Goal: Task Accomplishment & Management: Use online tool/utility

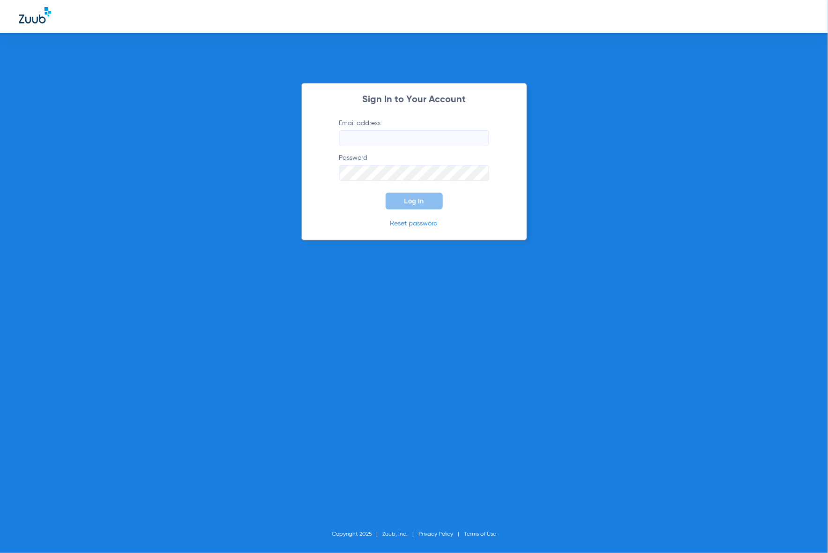
click at [478, 141] on keeper-lock "Open Keeper Popup" at bounding box center [478, 138] width 11 height 11
click at [482, 136] on keeper-lock "Open Keeper Popup" at bounding box center [478, 138] width 11 height 11
type input "[EMAIL_ADDRESS][DOMAIN_NAME]"
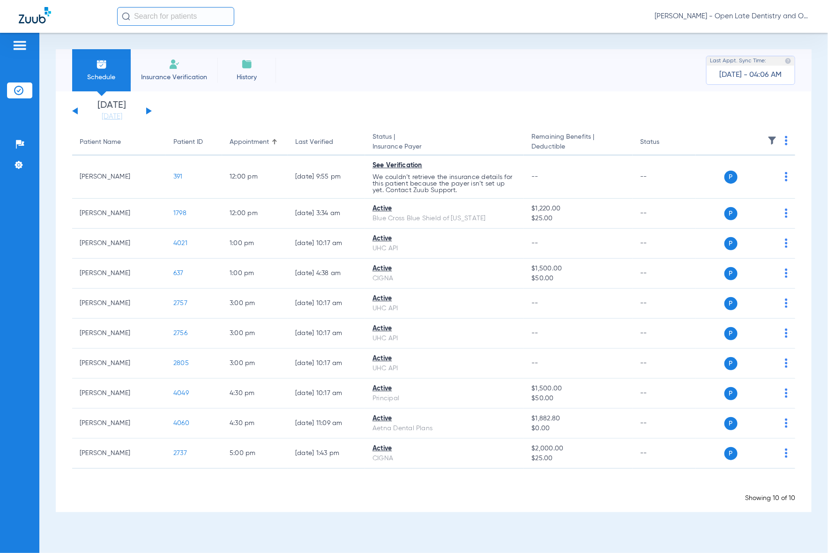
click at [172, 21] on input "text" at bounding box center [175, 16] width 117 height 19
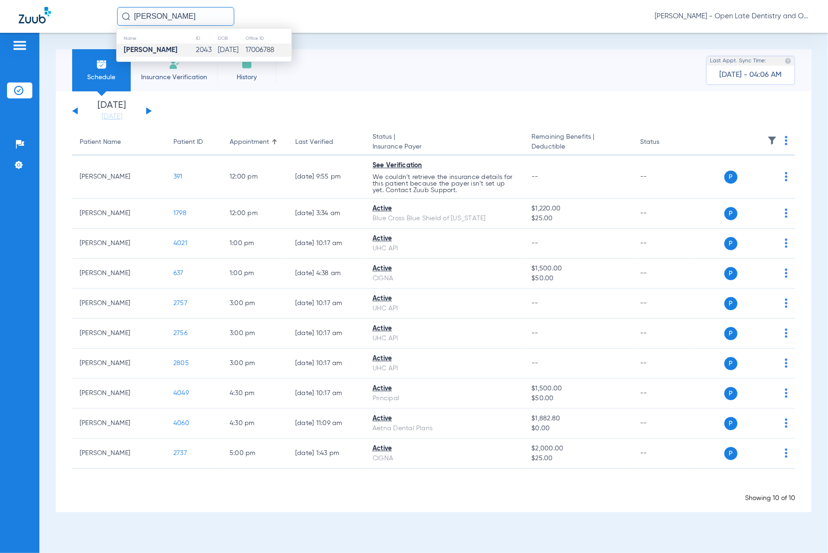
type input "[PERSON_NAME]"
click at [244, 49] on td "[DATE]" at bounding box center [231, 50] width 28 height 13
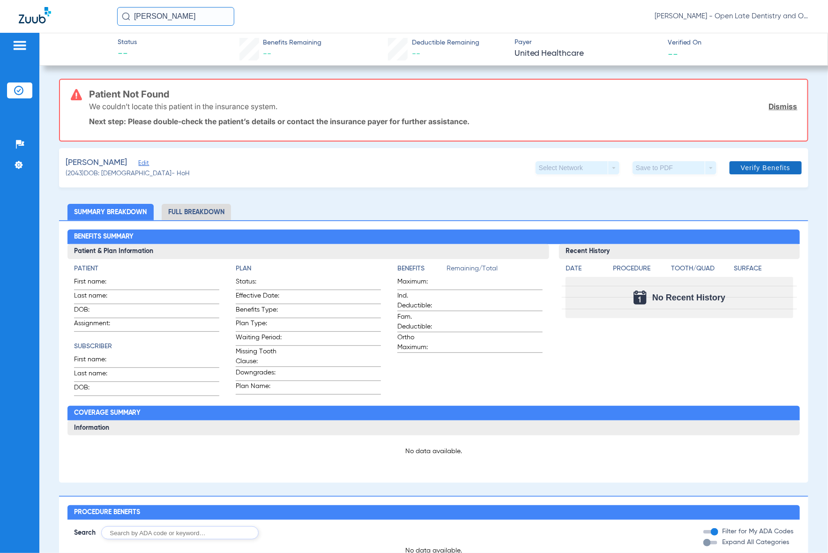
click at [741, 167] on span "Verify Benefits" at bounding box center [766, 167] width 50 height 7
